Goal: Answer question/provide support: Share knowledge or assist other users

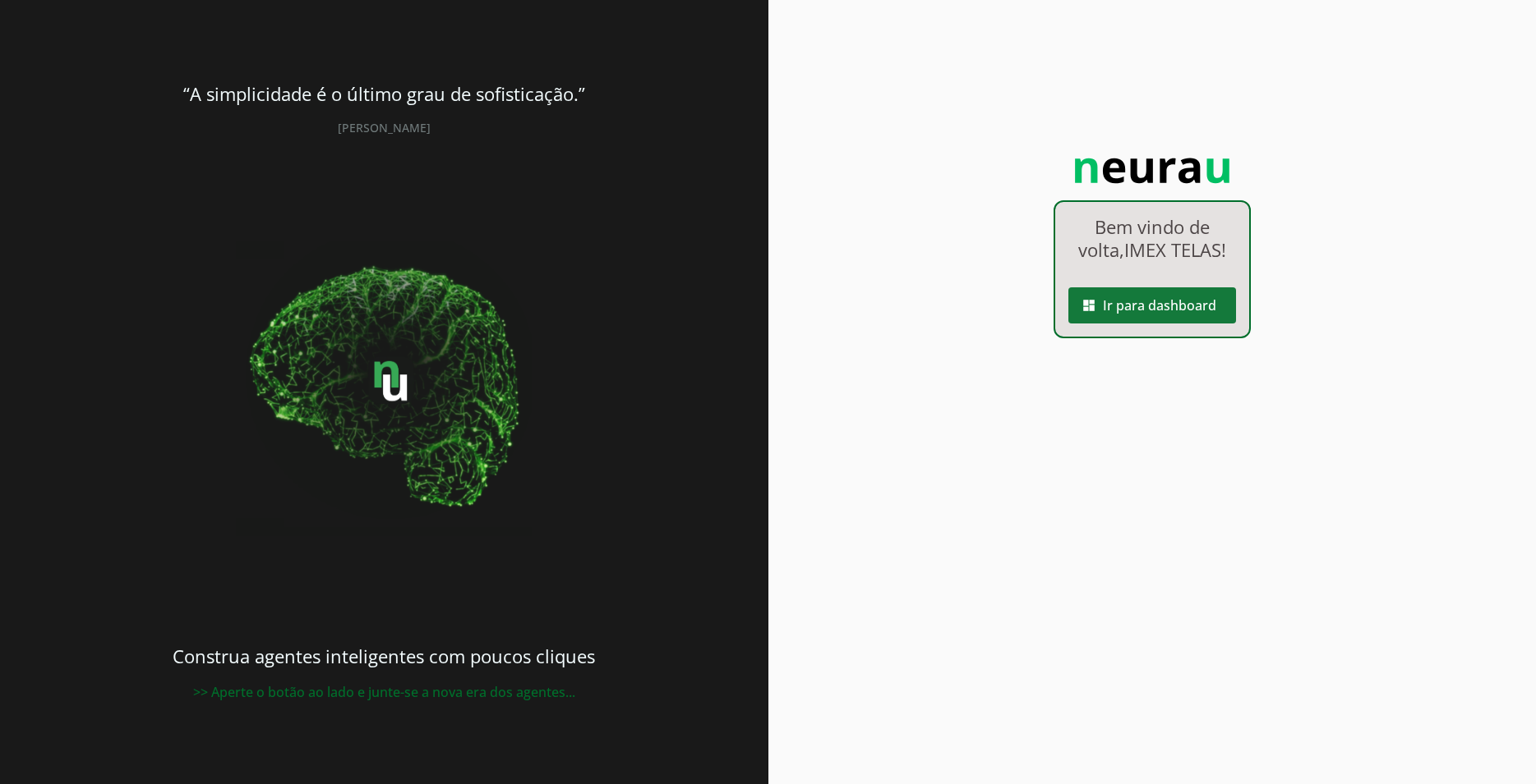
click at [1172, 313] on span at bounding box center [1151, 306] width 168 height 39
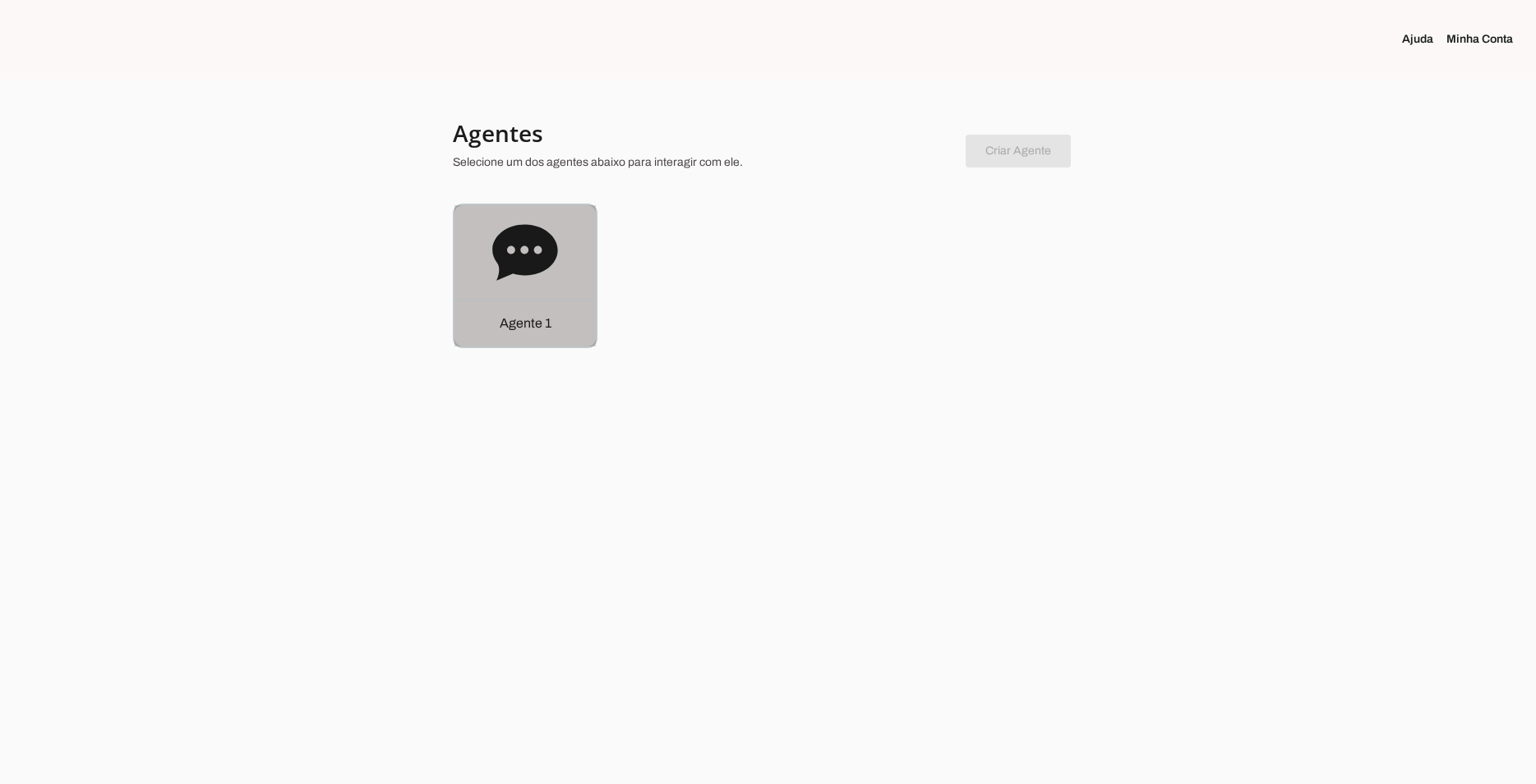
click at [550, 279] on icon at bounding box center [525, 253] width 66 height 66
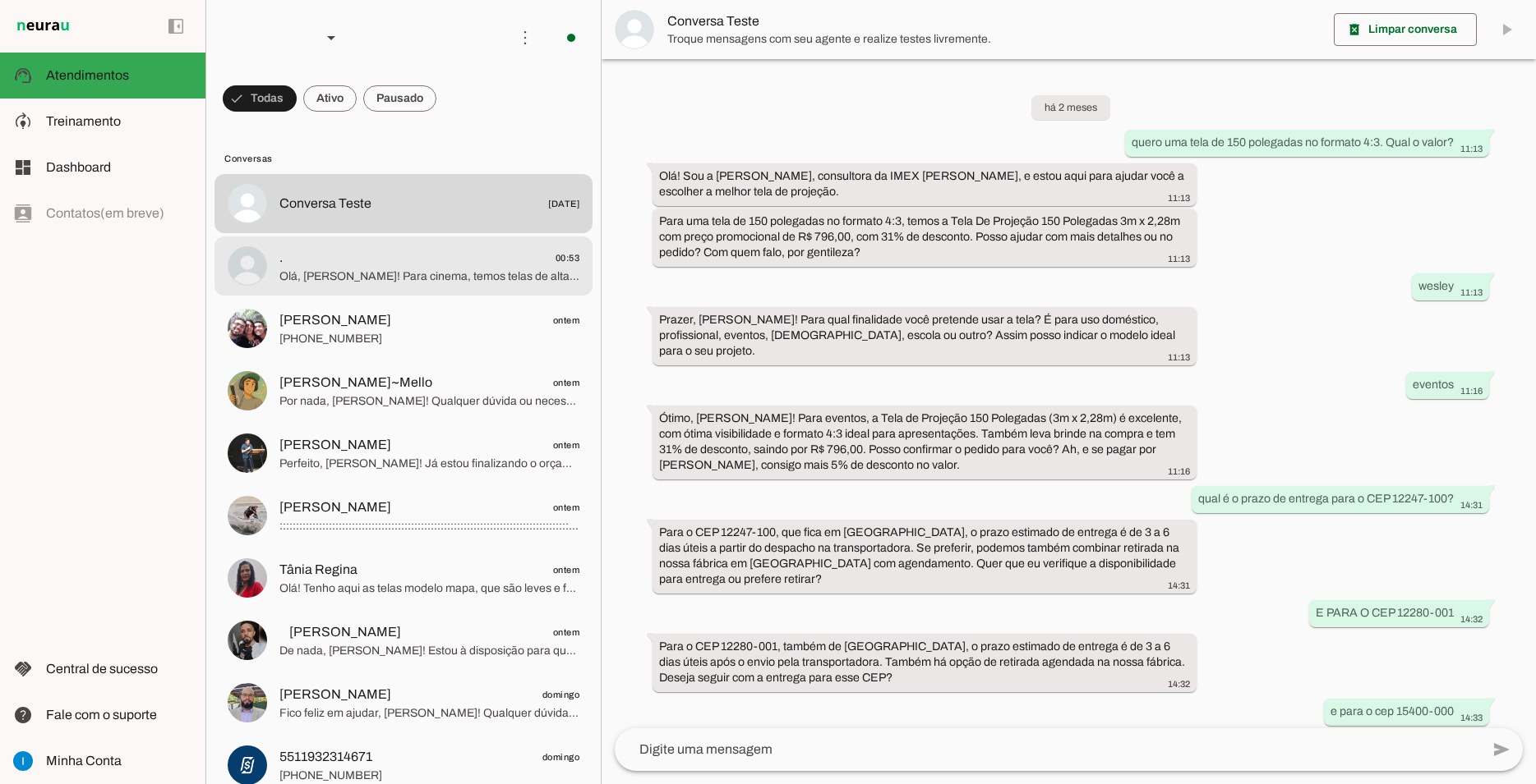
scroll to position [749, 0]
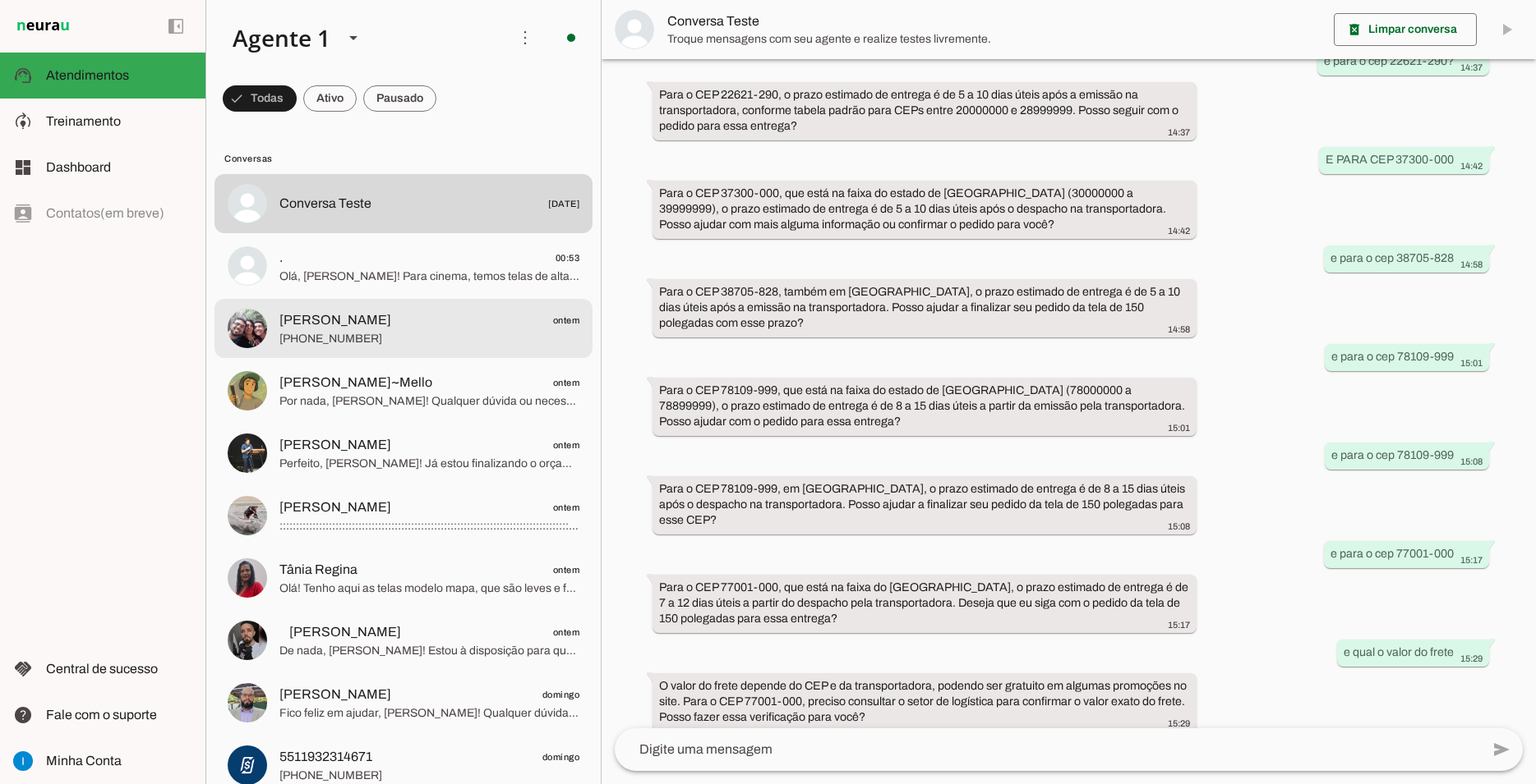
click at [390, 313] on span "[PERSON_NAME] ontem" at bounding box center [430, 321] width 300 height 21
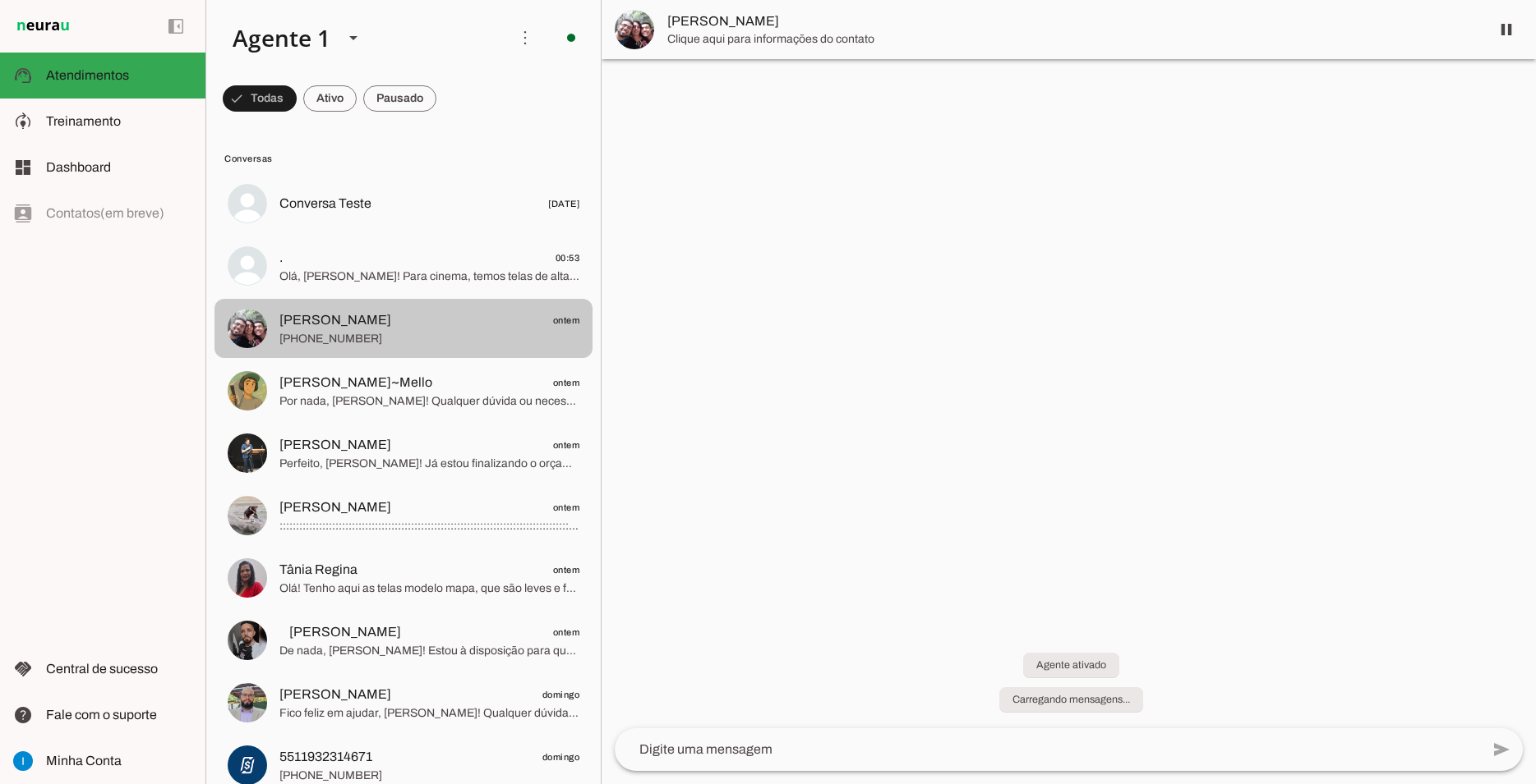
scroll to position [353, 0]
